Goal: Information Seeking & Learning: Learn about a topic

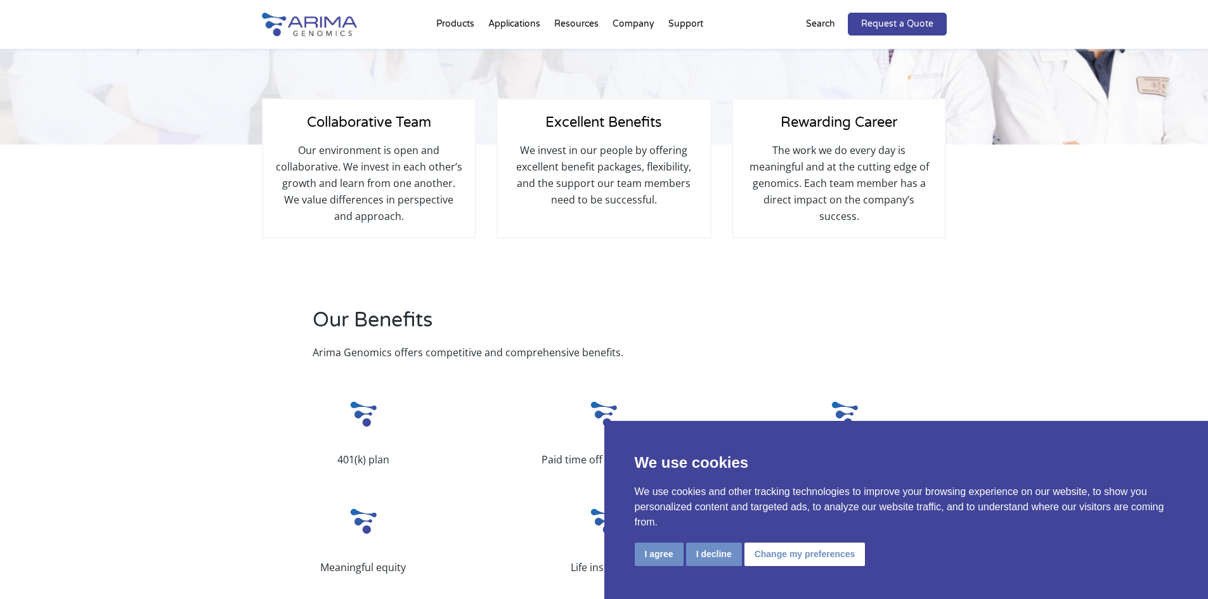
scroll to position [203, 0]
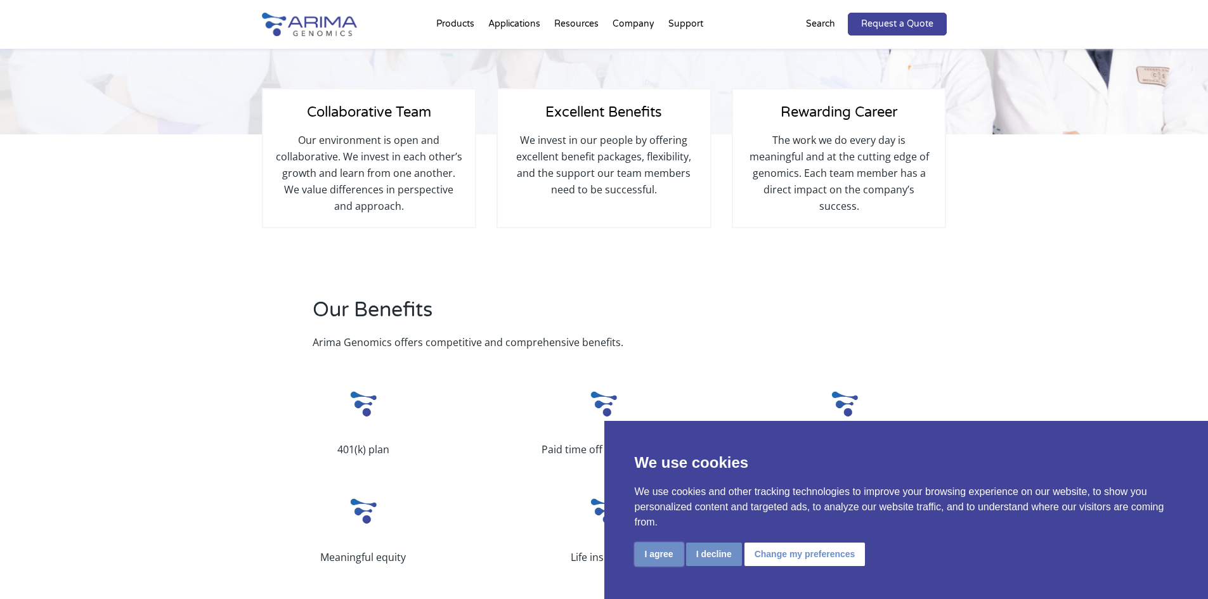
click at [669, 561] on button "I agree" at bounding box center [659, 554] width 49 height 23
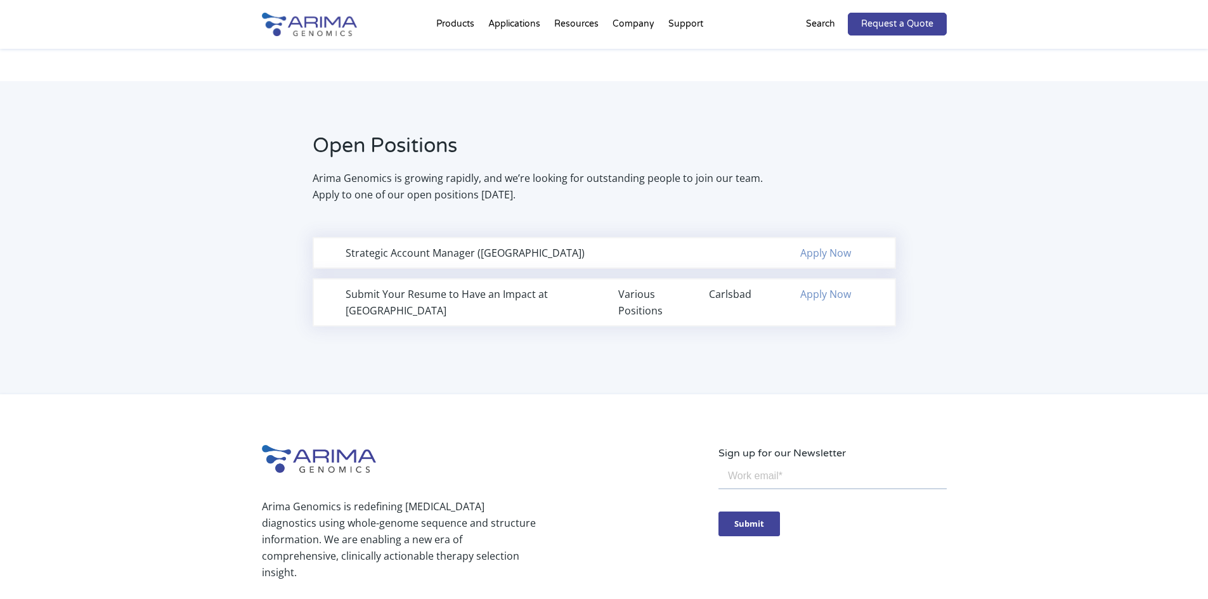
scroll to position [761, 0]
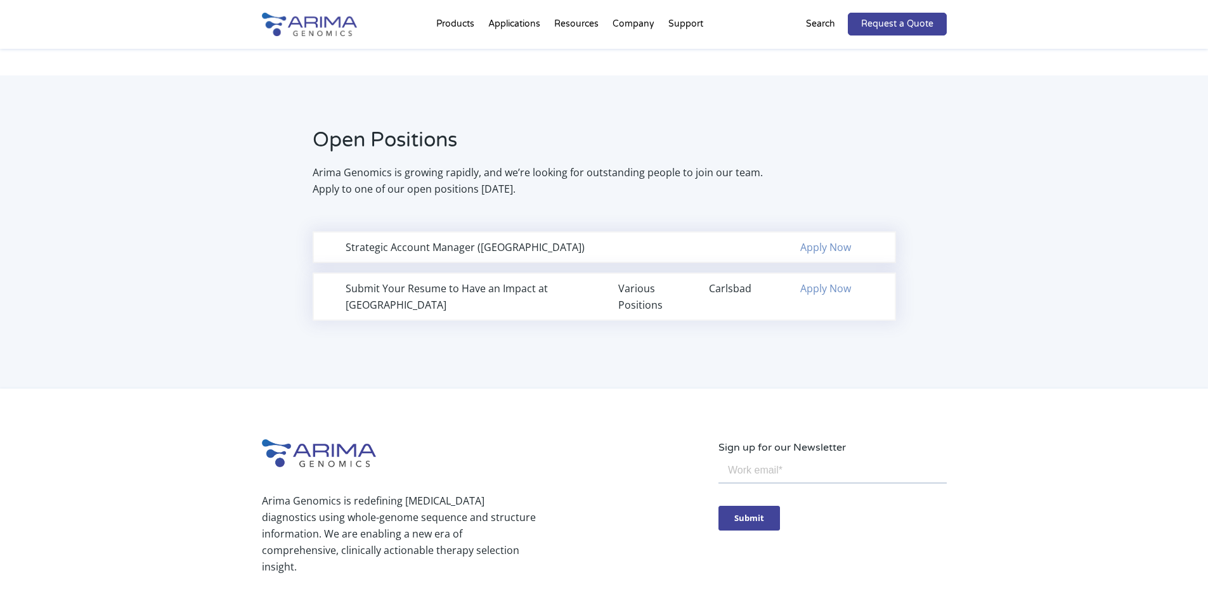
click at [424, 180] on p "Arima Genomics is growing rapidly, and we’re looking for outstanding people to …" at bounding box center [540, 180] width 454 height 33
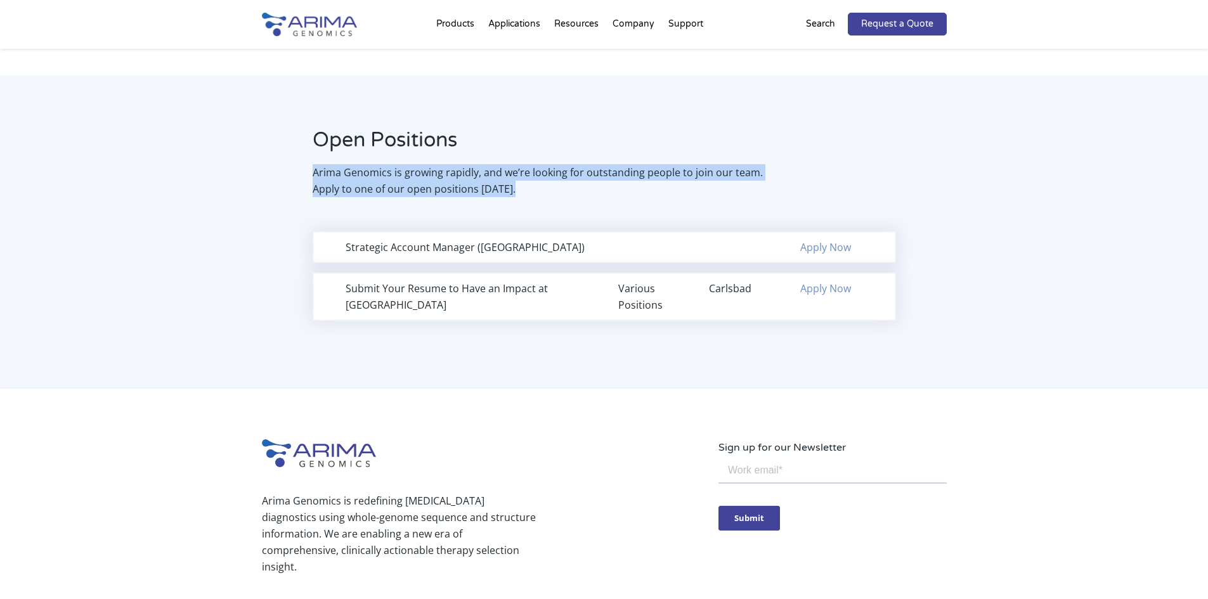
click at [424, 180] on p "Arima Genomics is growing rapidly, and we’re looking for outstanding people to …" at bounding box center [540, 180] width 454 height 33
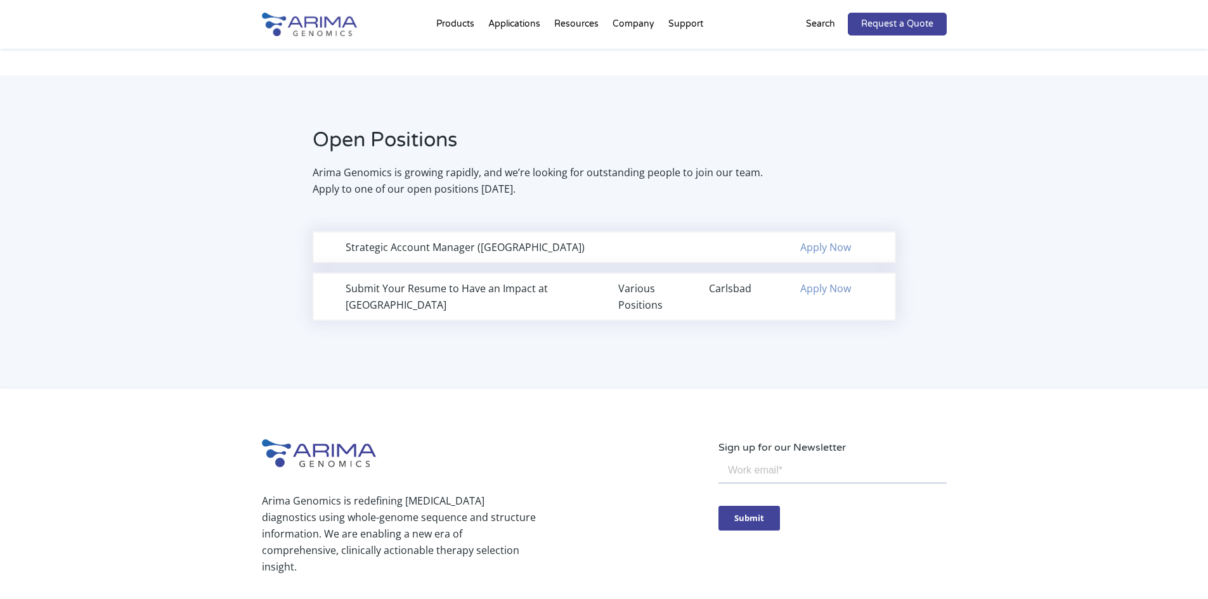
click at [627, 132] on h2 "Open Positions" at bounding box center [540, 145] width 454 height 38
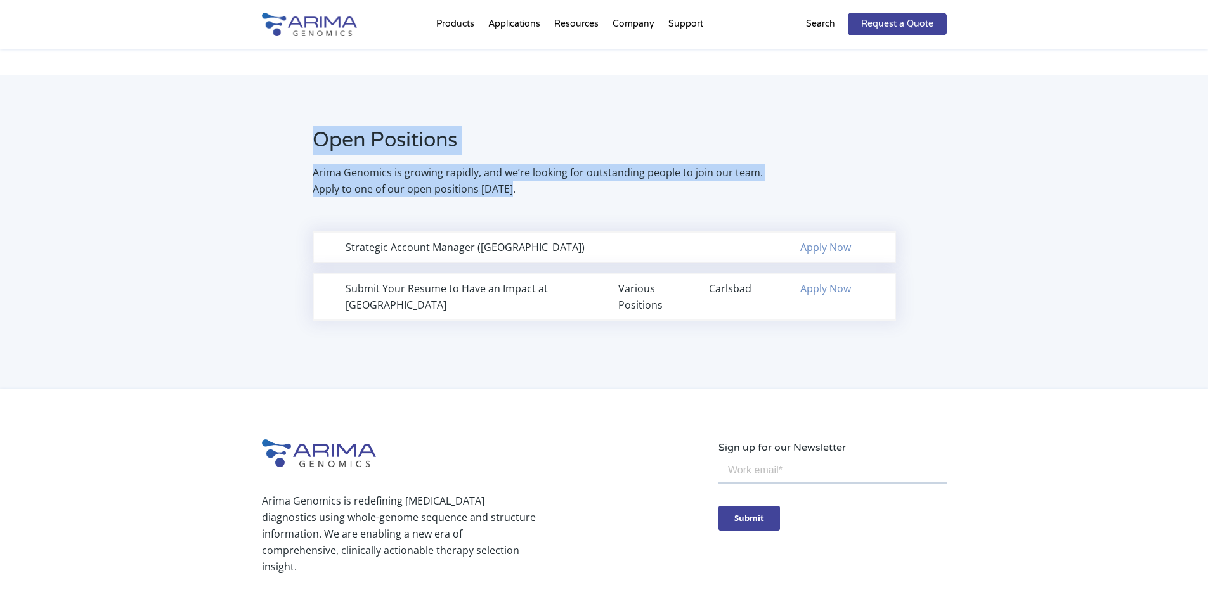
drag, startPoint x: 589, startPoint y: 194, endPoint x: 282, endPoint y: 149, distance: 310.3
click at [282, 149] on div "Open Positions Arima Genomics is growing rapidly, and we’re looking for outstan…" at bounding box center [514, 161] width 504 height 71
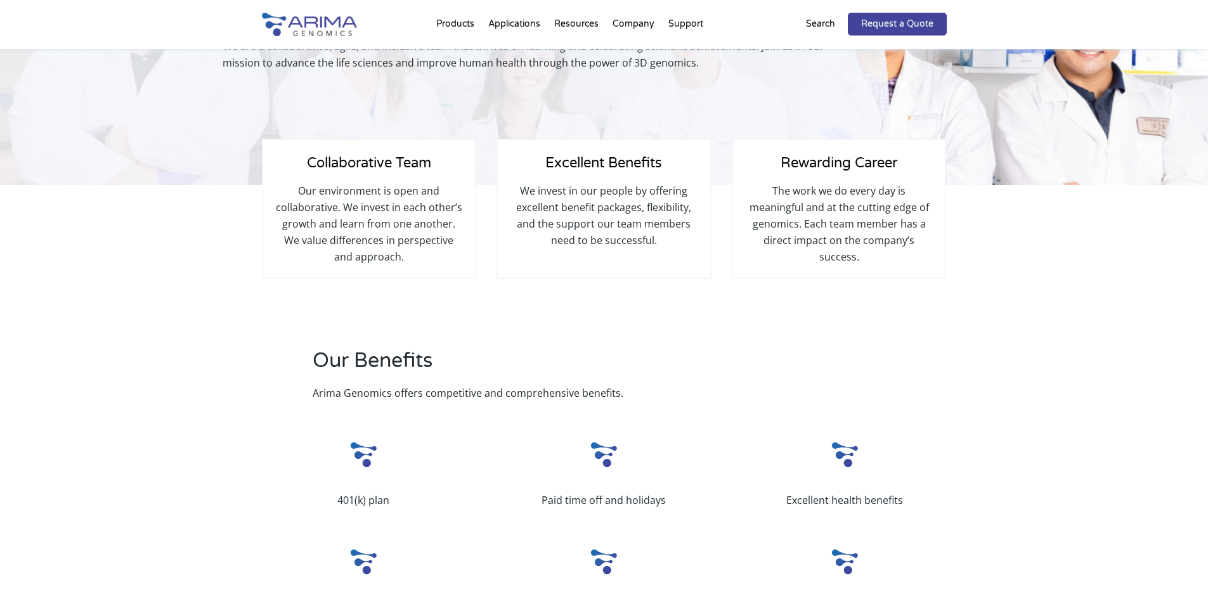
scroll to position [0, 0]
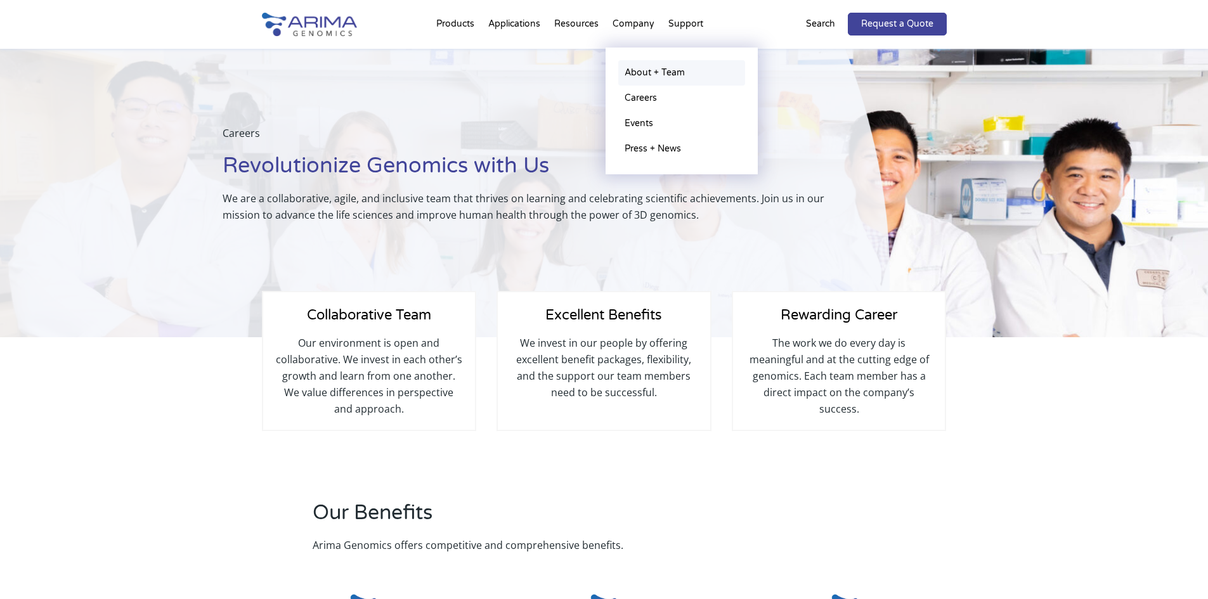
click at [662, 75] on link "About + Team" at bounding box center [681, 72] width 127 height 25
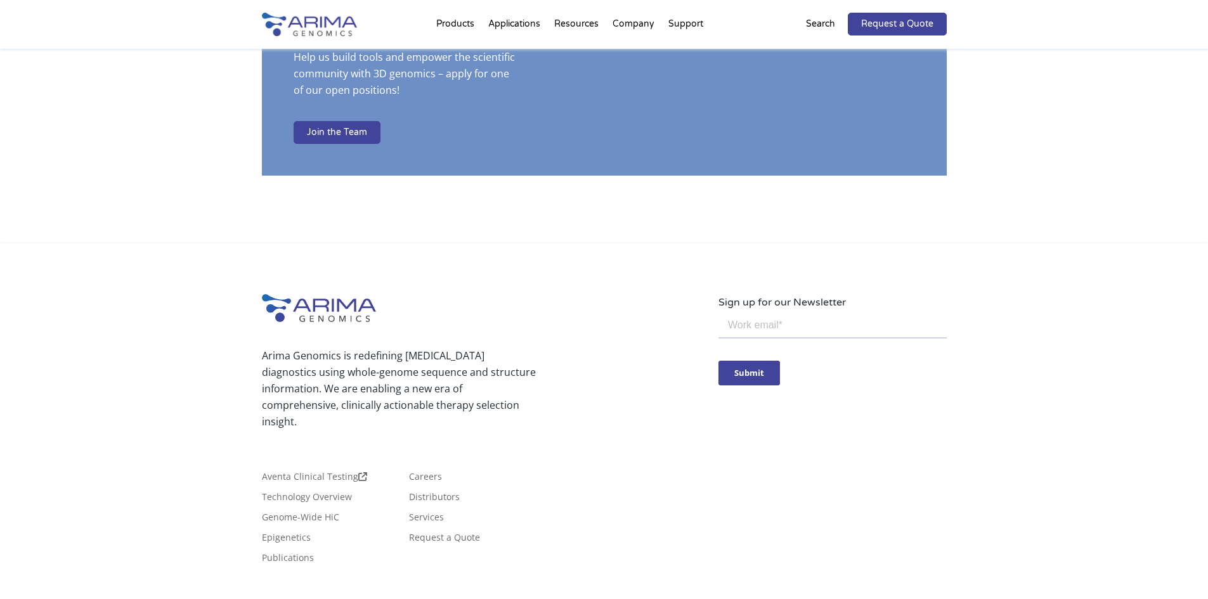
scroll to position [2194, 0]
